Goal: Information Seeking & Learning: Understand process/instructions

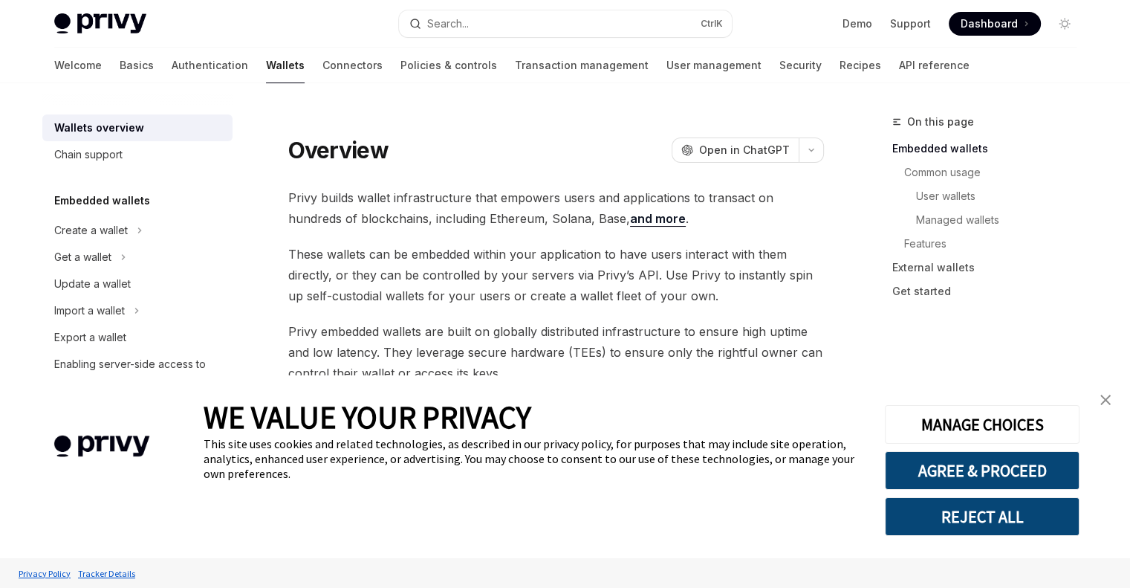
click at [266, 67] on link "Wallets" at bounding box center [285, 66] width 39 height 36
type textarea "*"
click at [1105, 398] on img "close banner" at bounding box center [1105, 399] width 10 height 10
click at [266, 69] on link "Wallets" at bounding box center [285, 66] width 39 height 36
click at [322, 65] on link "Connectors" at bounding box center [352, 66] width 60 height 36
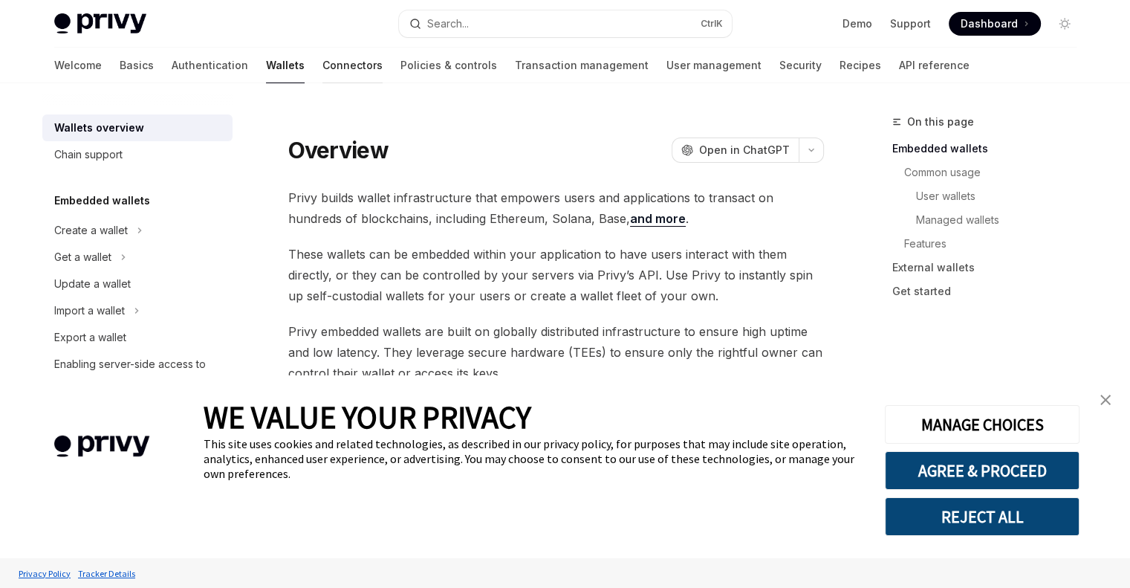
type textarea "*"
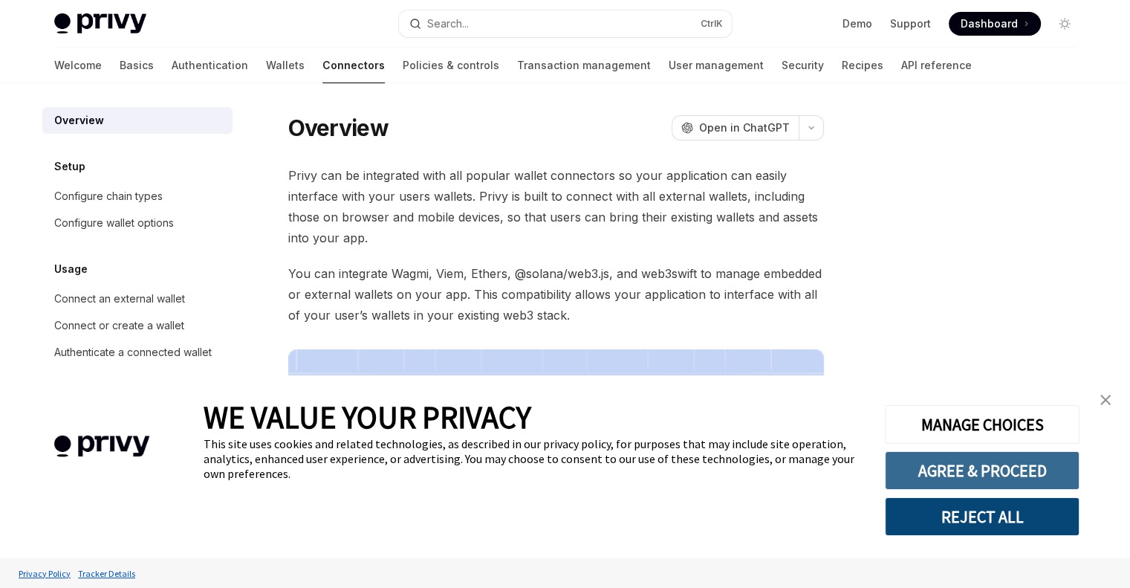
click at [989, 478] on button "AGREE & PROCEED" at bounding box center [982, 470] width 195 height 39
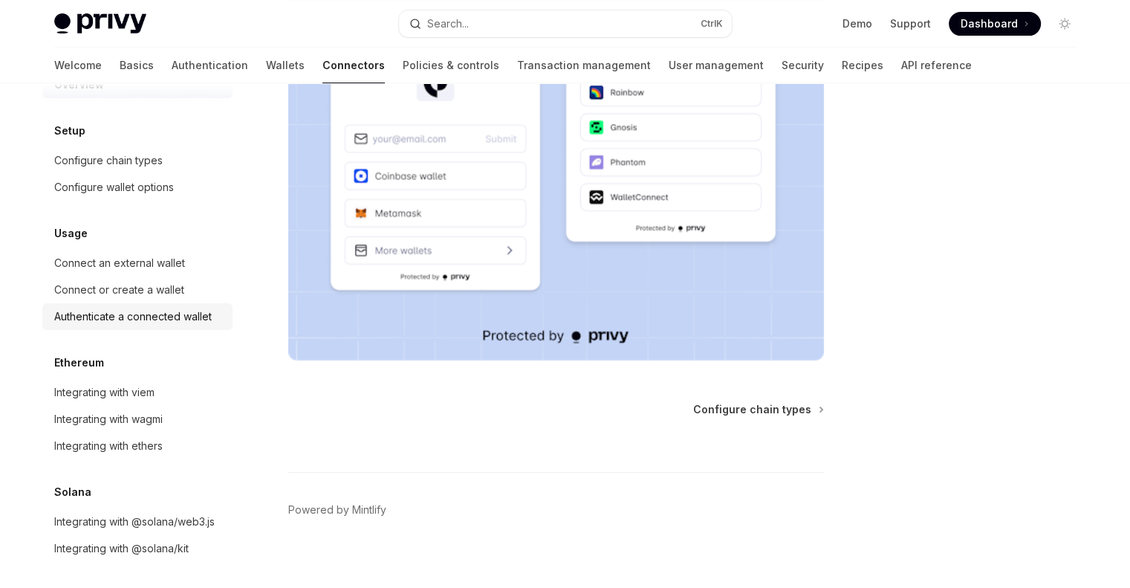
scroll to position [56, 0]
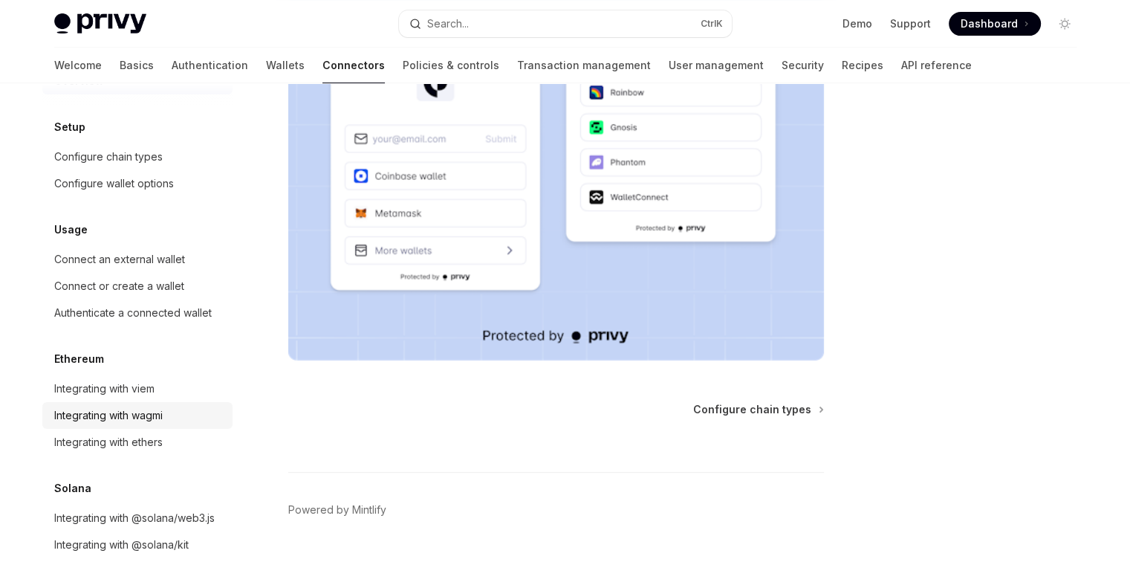
click at [128, 406] on div "Integrating with wagmi" at bounding box center [108, 415] width 108 height 18
type textarea "*"
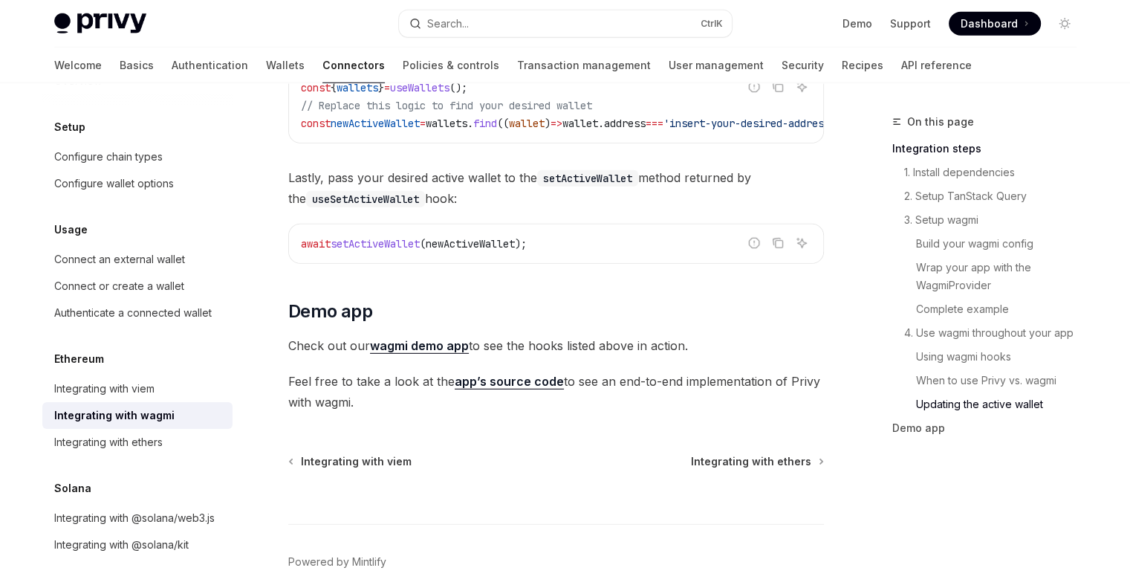
scroll to position [4347, 0]
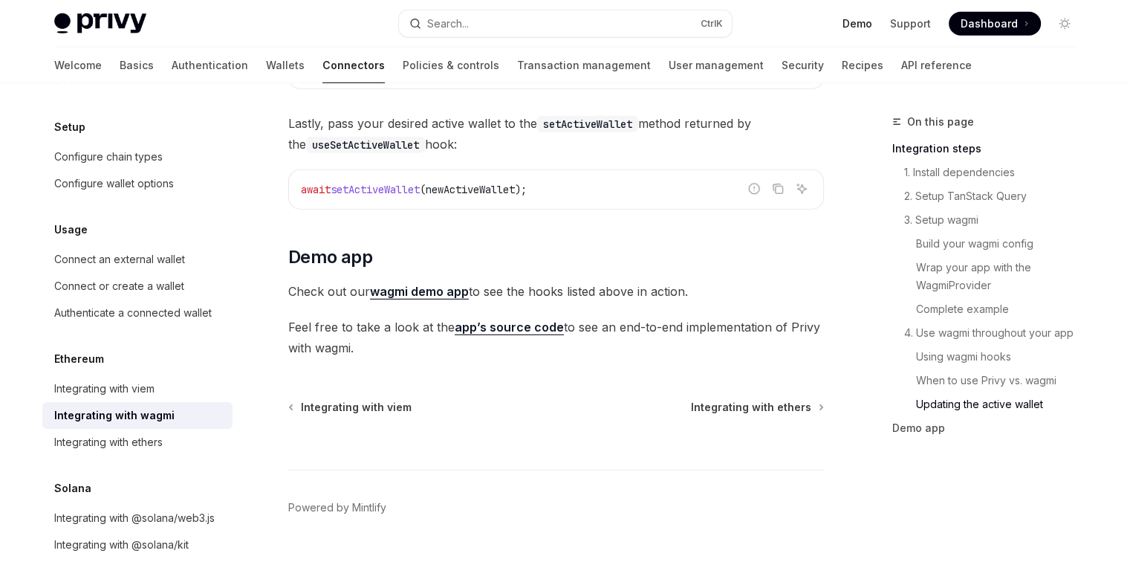
click at [864, 23] on link "Demo" at bounding box center [857, 23] width 30 height 15
